Goal: Task Accomplishment & Management: Complete application form

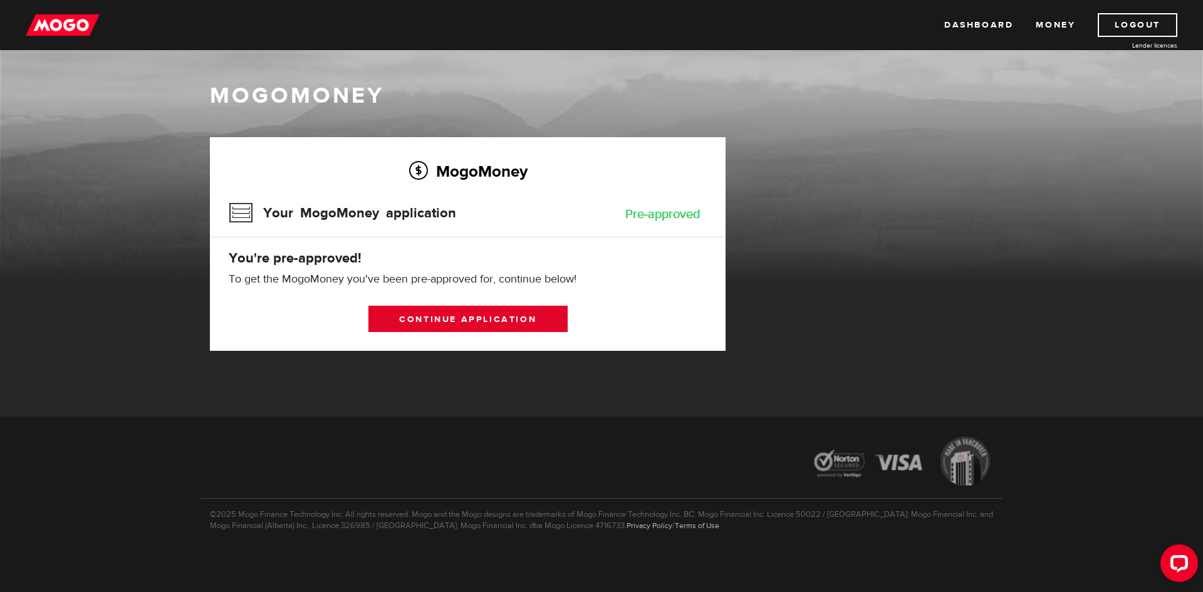
click at [453, 319] on link "Continue application" at bounding box center [467, 319] width 199 height 26
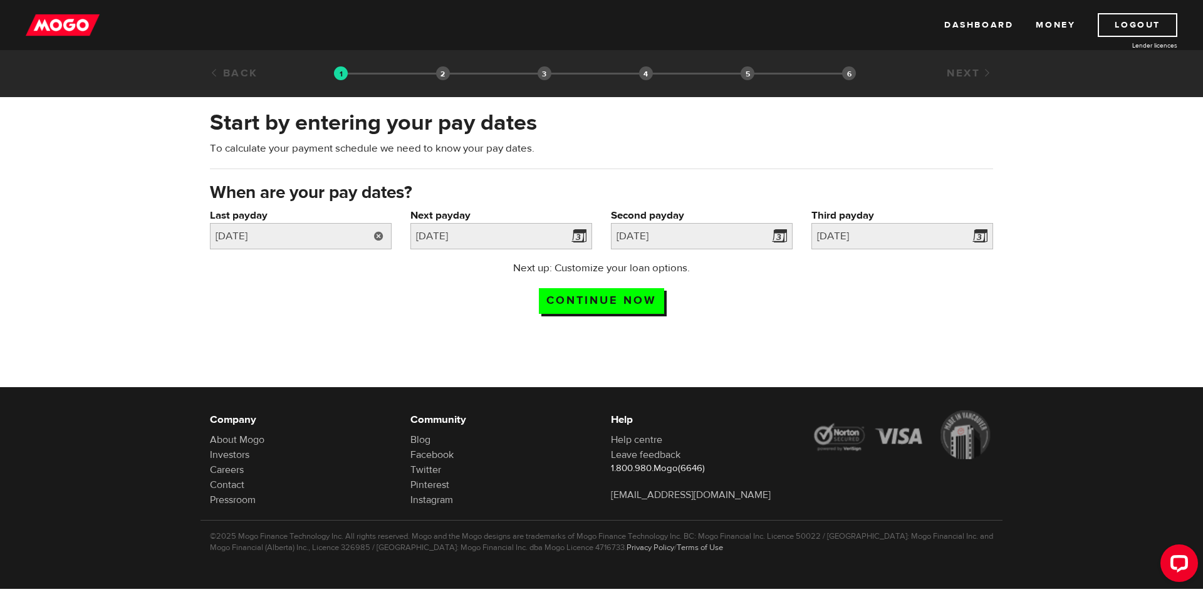
click at [378, 235] on link at bounding box center [379, 236] width 26 height 26
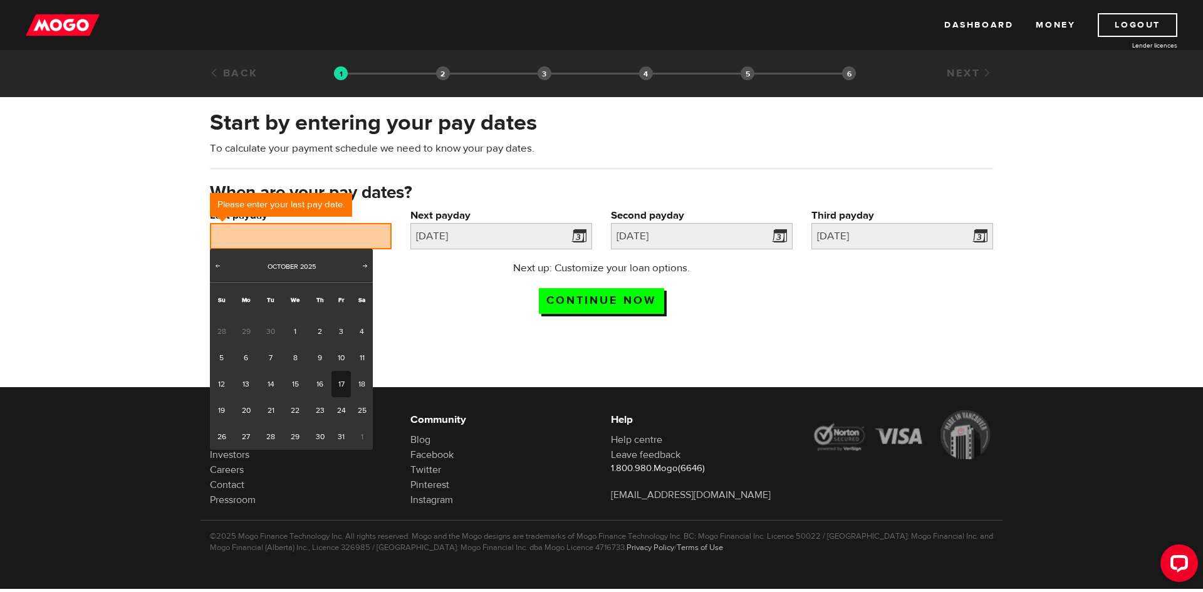
click at [335, 383] on link "17" at bounding box center [340, 384] width 19 height 26
type input "2025/10/17"
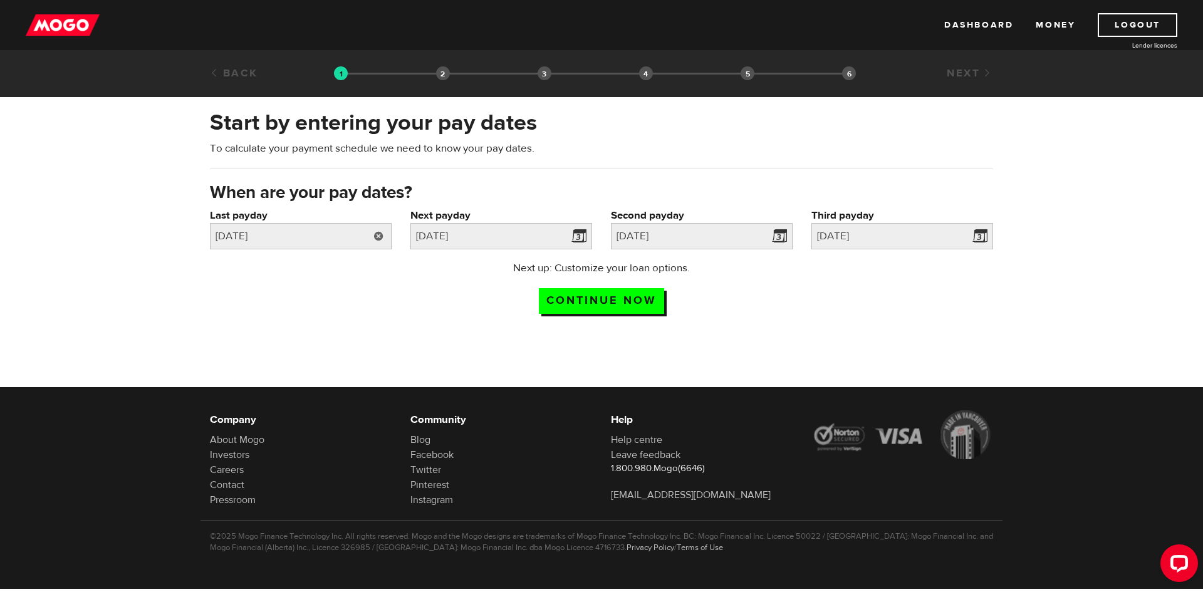
click at [373, 238] on link at bounding box center [379, 236] width 26 height 26
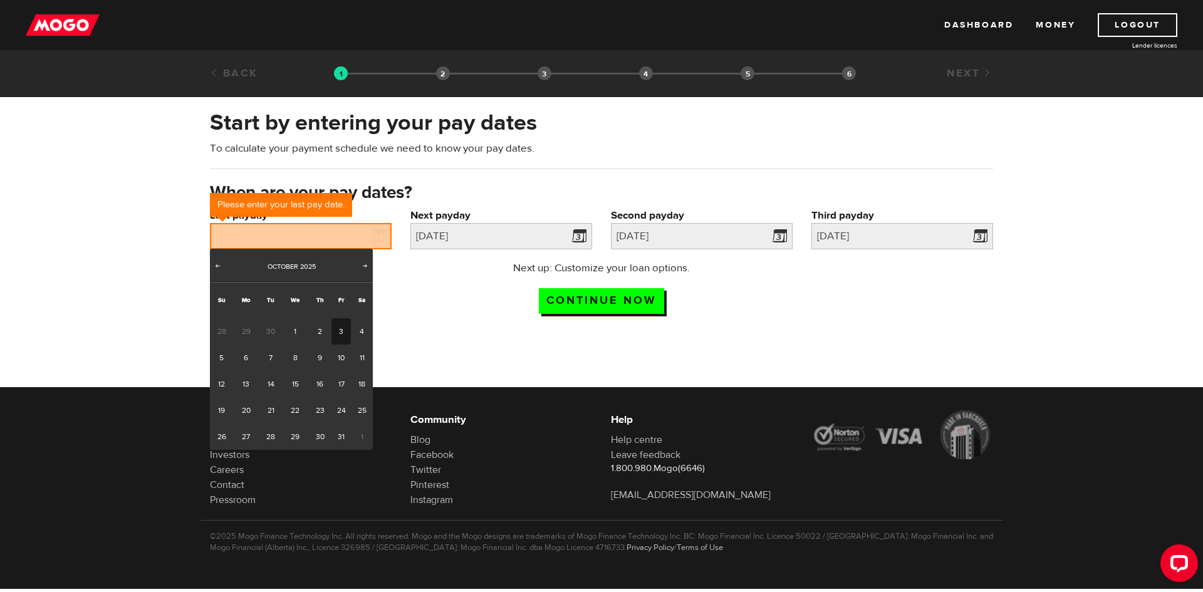
click at [339, 333] on link "3" at bounding box center [340, 331] width 19 height 26
type input "2025/10/03"
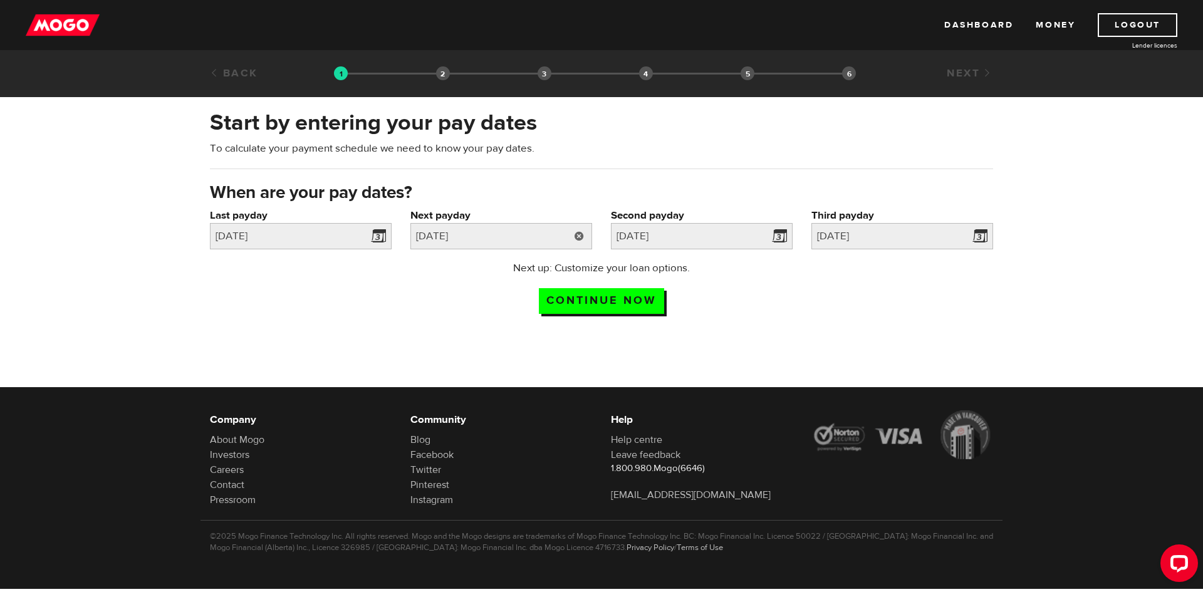
click at [578, 232] on link at bounding box center [579, 236] width 26 height 26
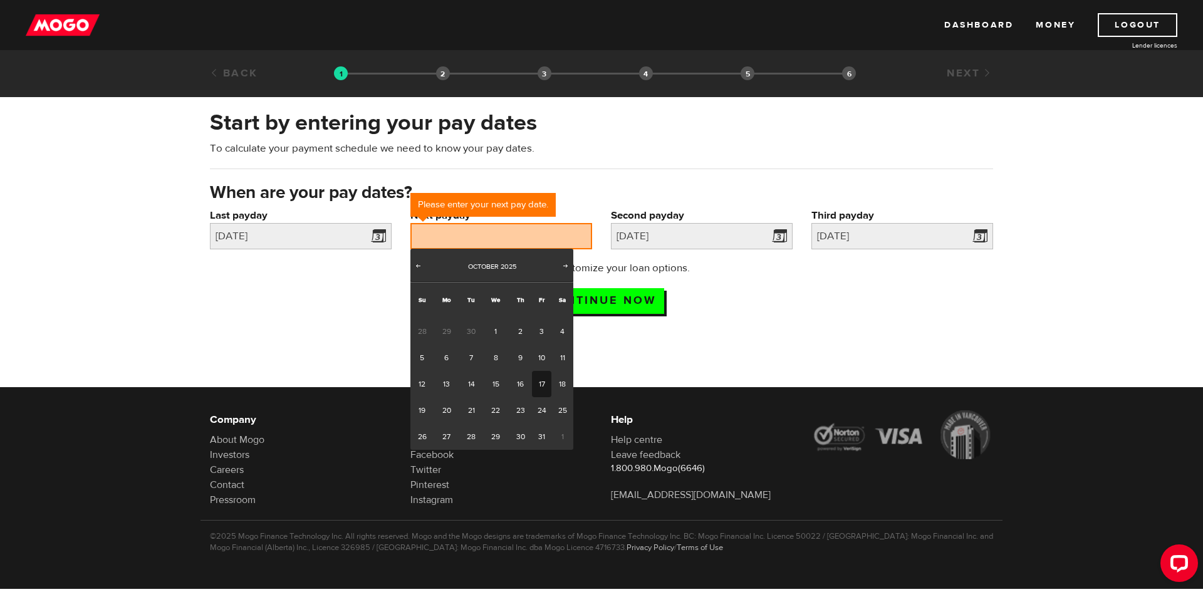
click at [536, 382] on link "17" at bounding box center [541, 384] width 19 height 26
type input "2025/10/17"
type input "2025/10/31"
type input "2025/11/14"
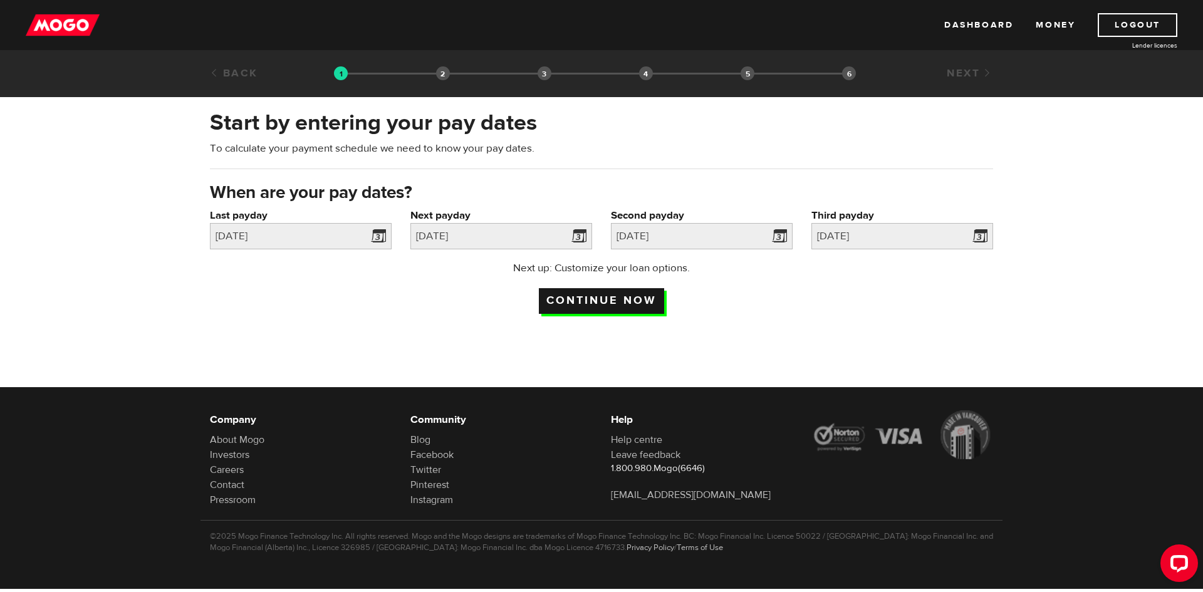
click at [588, 298] on input "Continue now" at bounding box center [601, 301] width 125 height 26
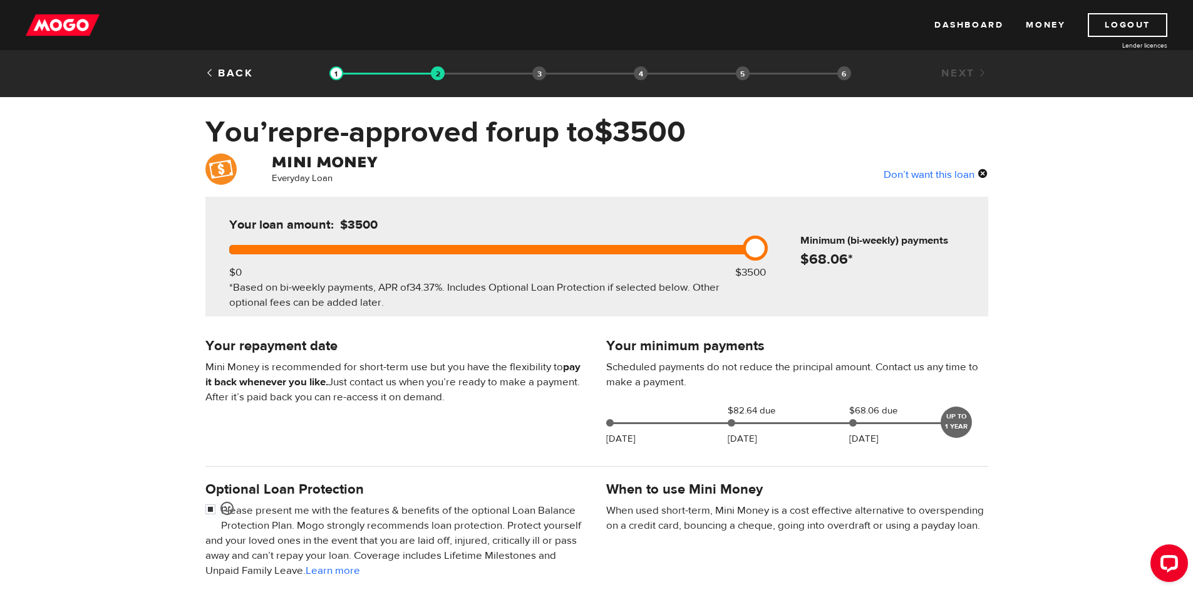
drag, startPoint x: 761, startPoint y: 241, endPoint x: 811, endPoint y: 237, distance: 50.2
click at [811, 237] on div "Your loan amount: $3500 $0 $3500 *Based on bi-weekly payments, APR of 34.37% . …" at bounding box center [596, 257] width 783 height 120
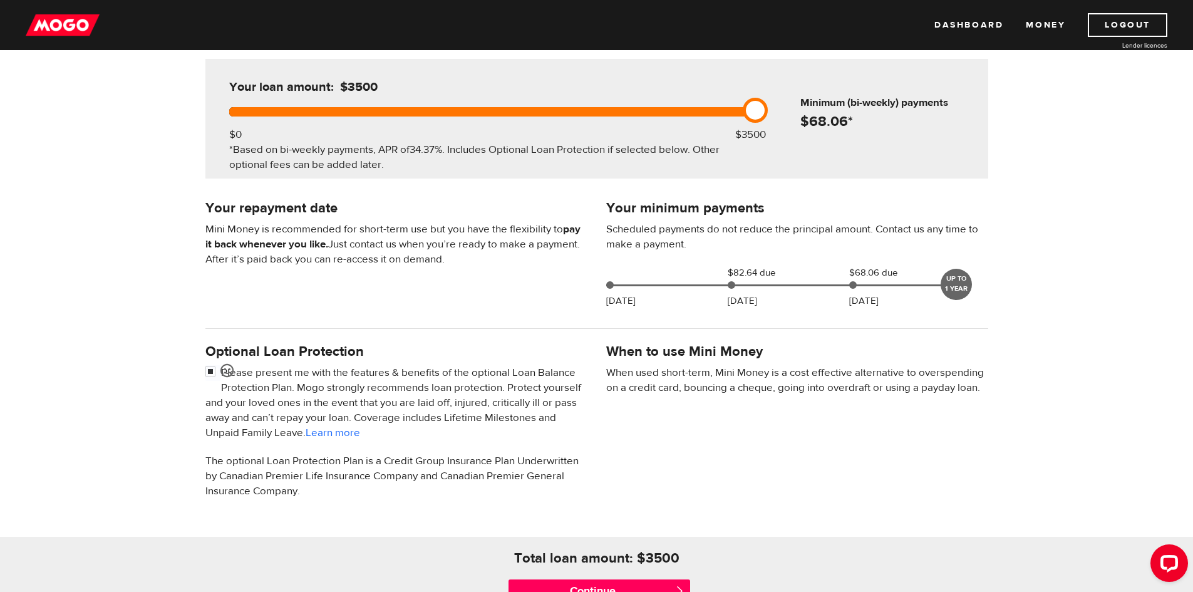
scroll to position [188, 0]
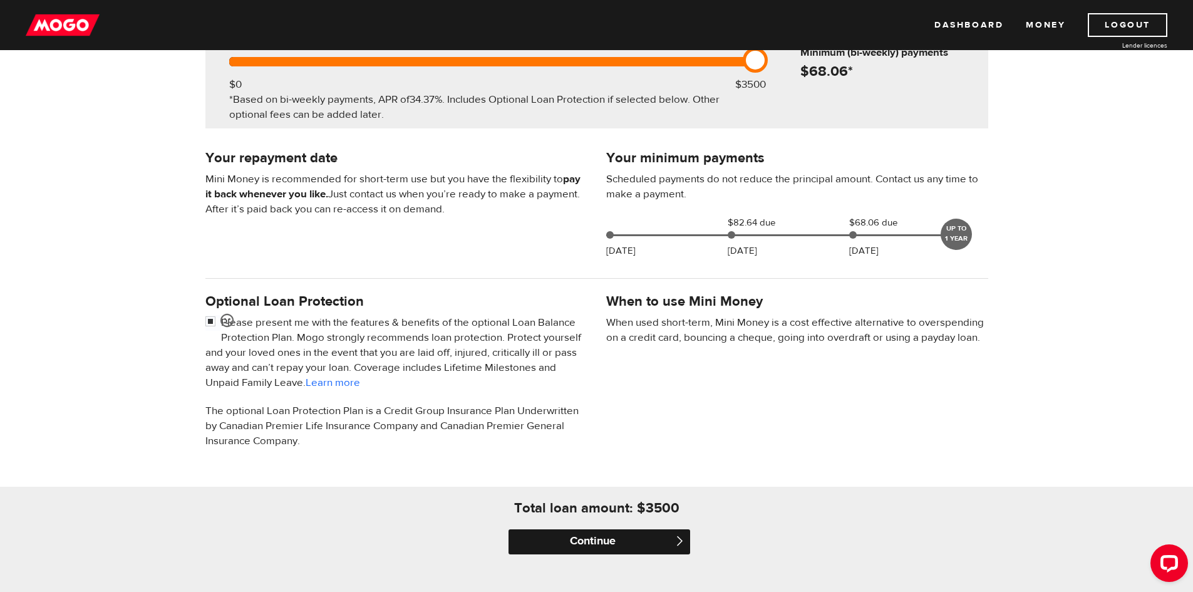
click at [586, 539] on input "Continue" at bounding box center [600, 541] width 182 height 25
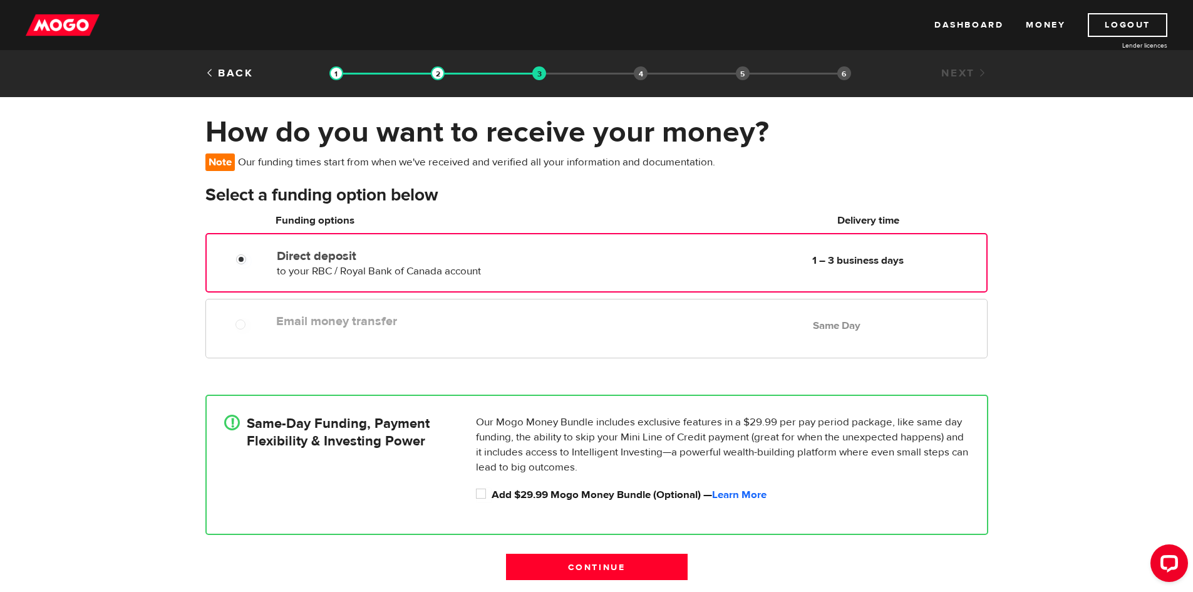
click at [398, 322] on label "Email money transfer" at bounding box center [420, 321] width 288 height 15
click at [634, 569] on input "Continue" at bounding box center [597, 567] width 182 height 26
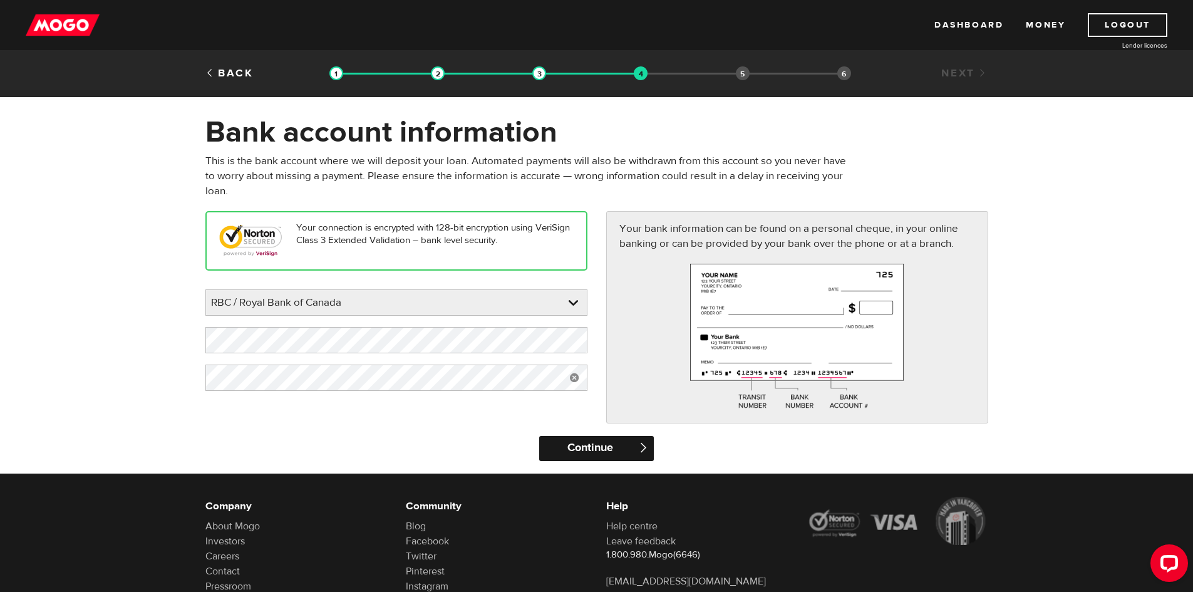
click at [578, 444] on input "Continue" at bounding box center [596, 448] width 115 height 25
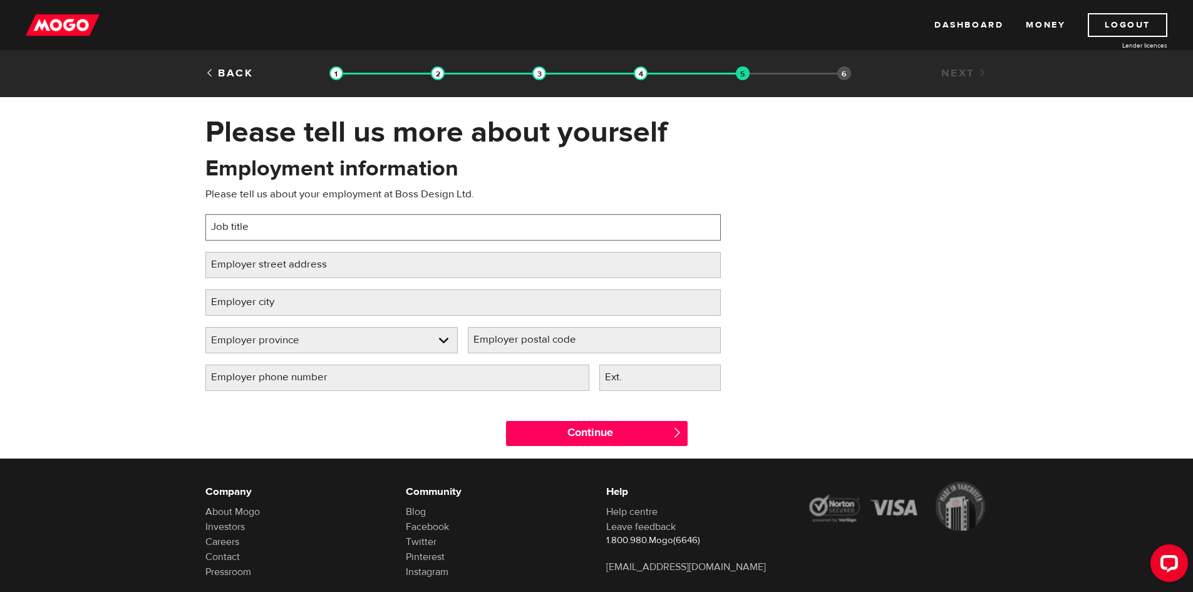
click at [373, 225] on input "Job title" at bounding box center [463, 227] width 516 height 26
type input "Office Manager"
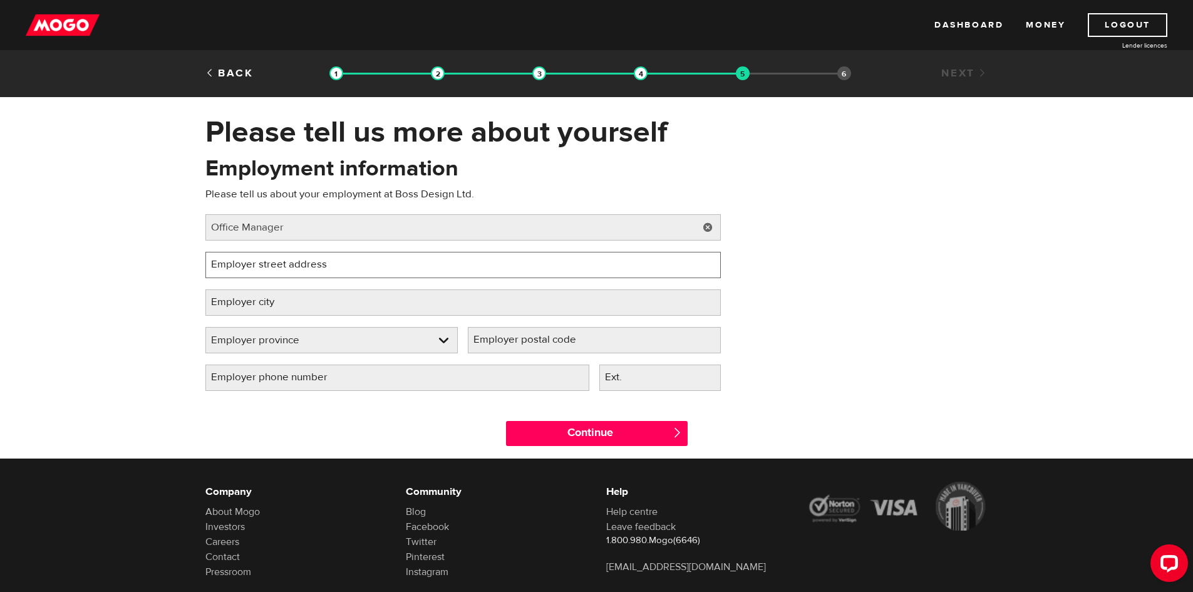
click at [395, 276] on input "Employer street address" at bounding box center [463, 265] width 516 height 26
type input "CARLETON"
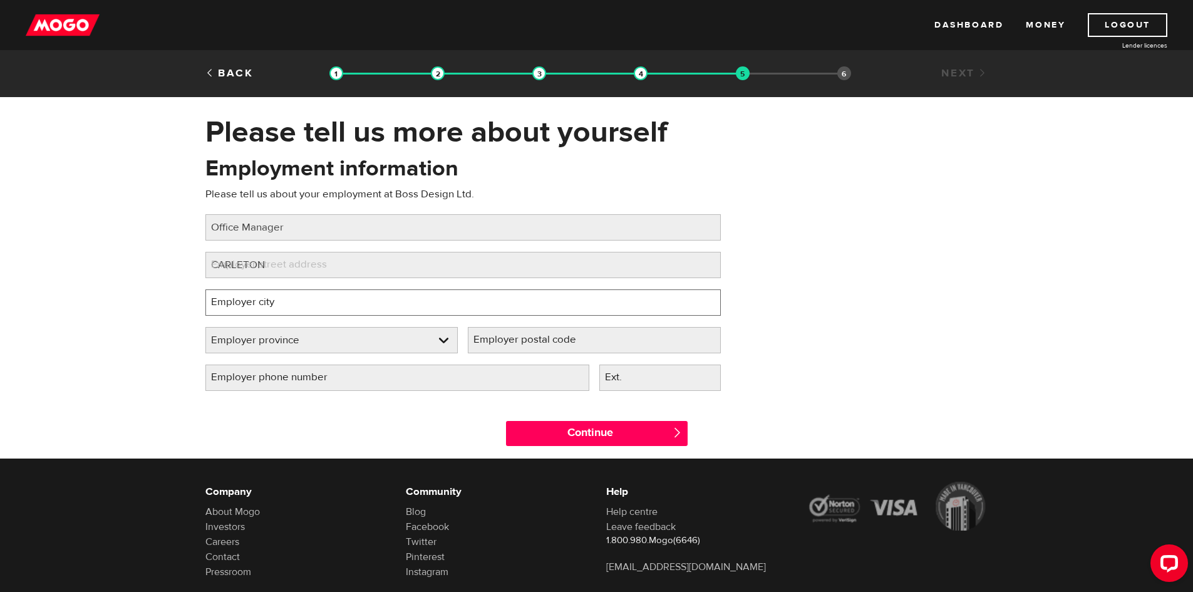
type input "ST. ALBERT"
select select "AB"
type input "T8N 7K9"
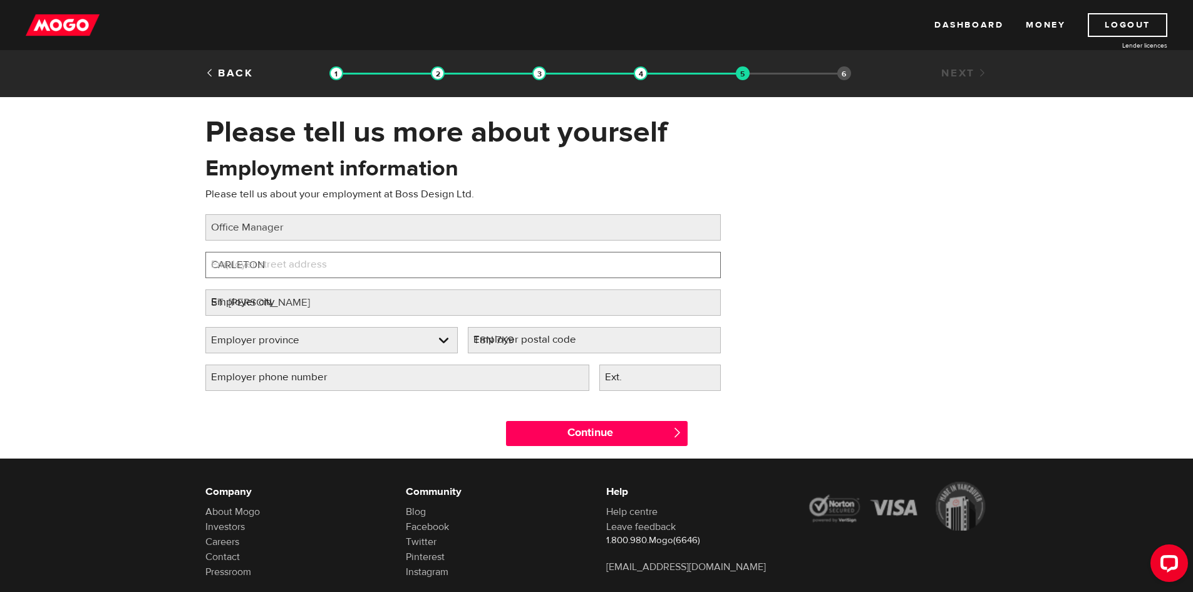
select select "AB"
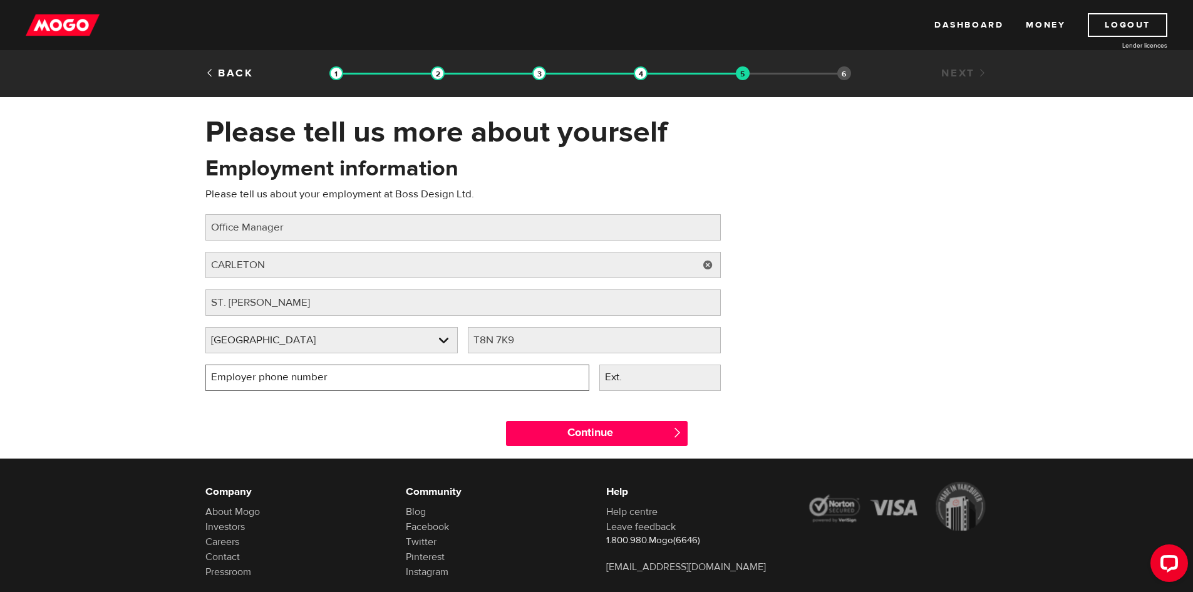
click at [527, 383] on input "Employer phone number" at bounding box center [397, 378] width 384 height 26
type input "(780) 470-0776"
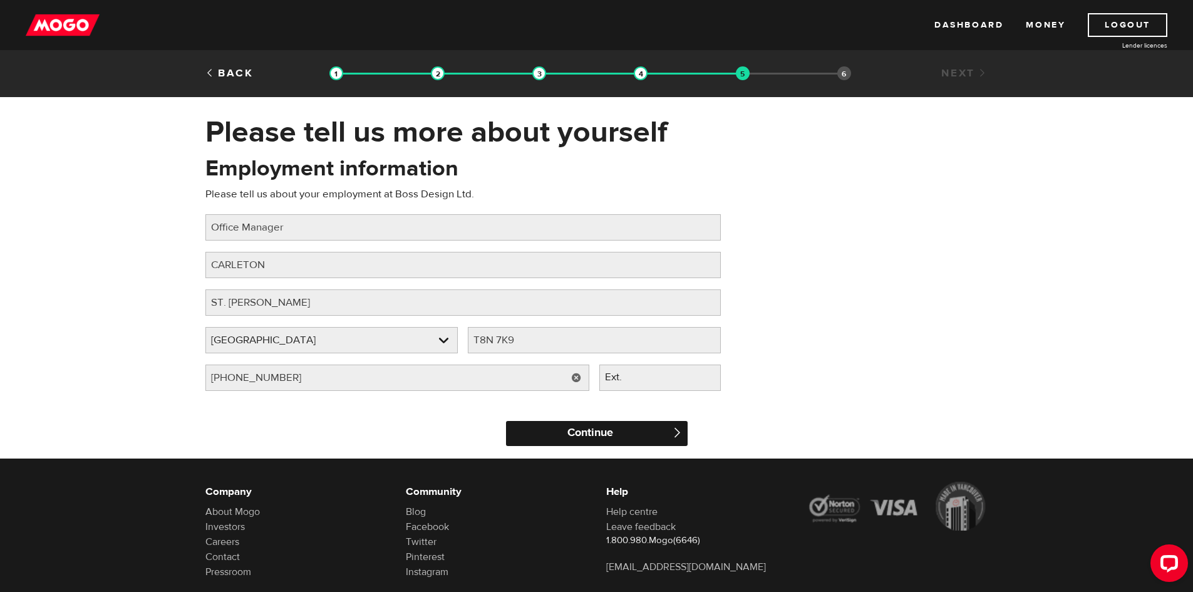
click at [658, 431] on input "Continue" at bounding box center [597, 433] width 182 height 25
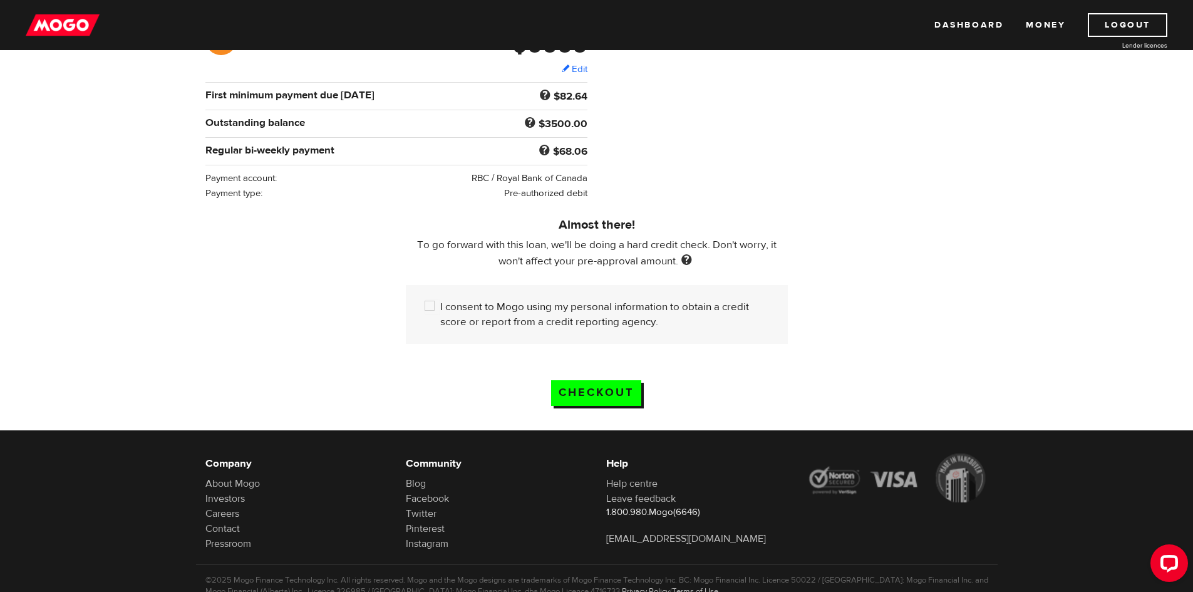
scroll to position [251, 0]
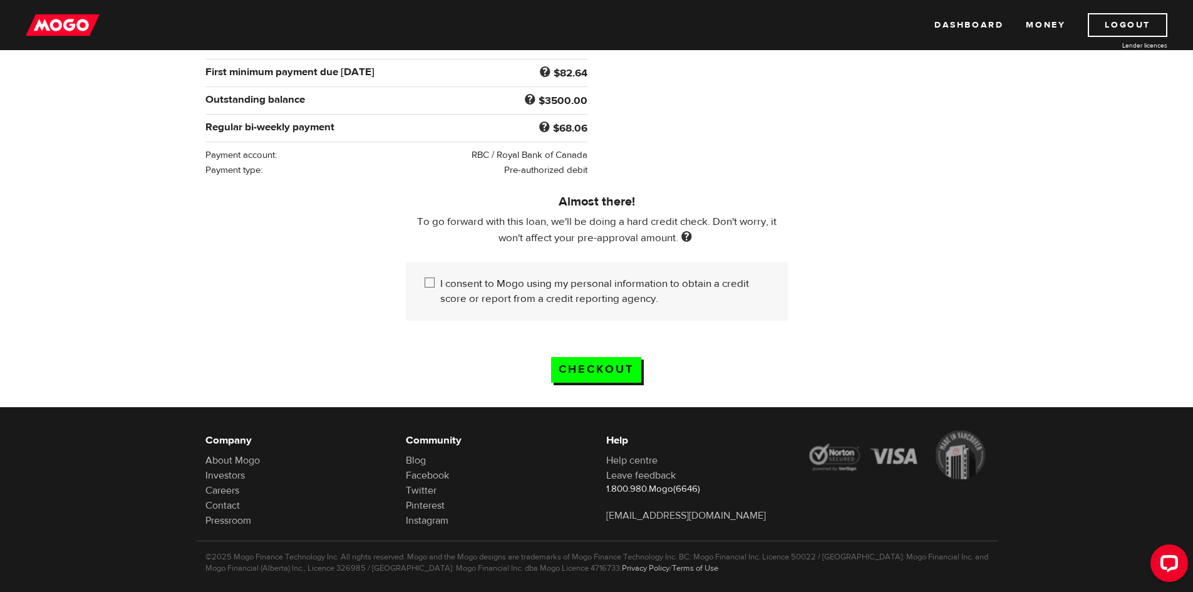
click at [434, 284] on input "I consent to Mogo using my personal information to obtain a credit score or rep…" at bounding box center [433, 284] width 16 height 16
checkbox input "true"
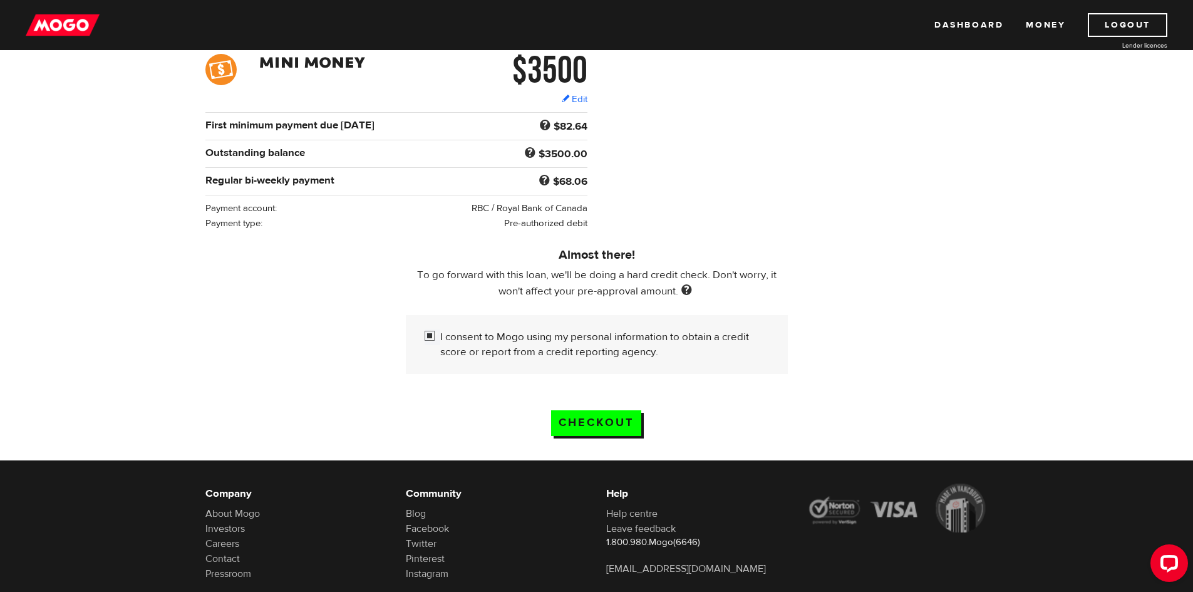
scroll to position [63, 0]
